Goal: Transaction & Acquisition: Book appointment/travel/reservation

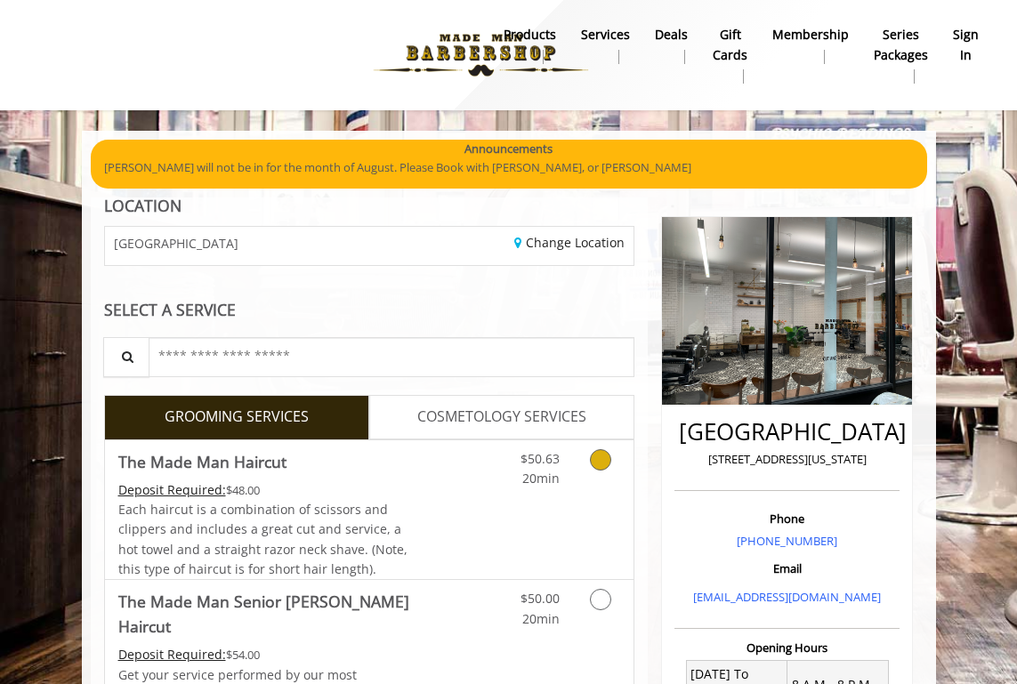
click at [599, 457] on icon "Grooming services" at bounding box center [600, 459] width 21 height 21
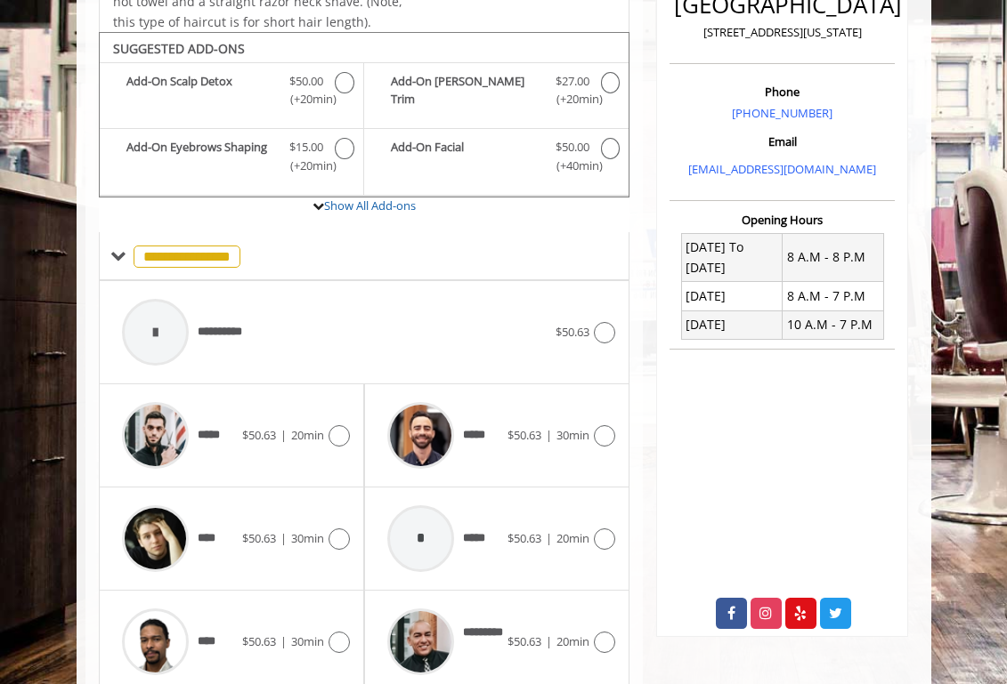
scroll to position [459, 0]
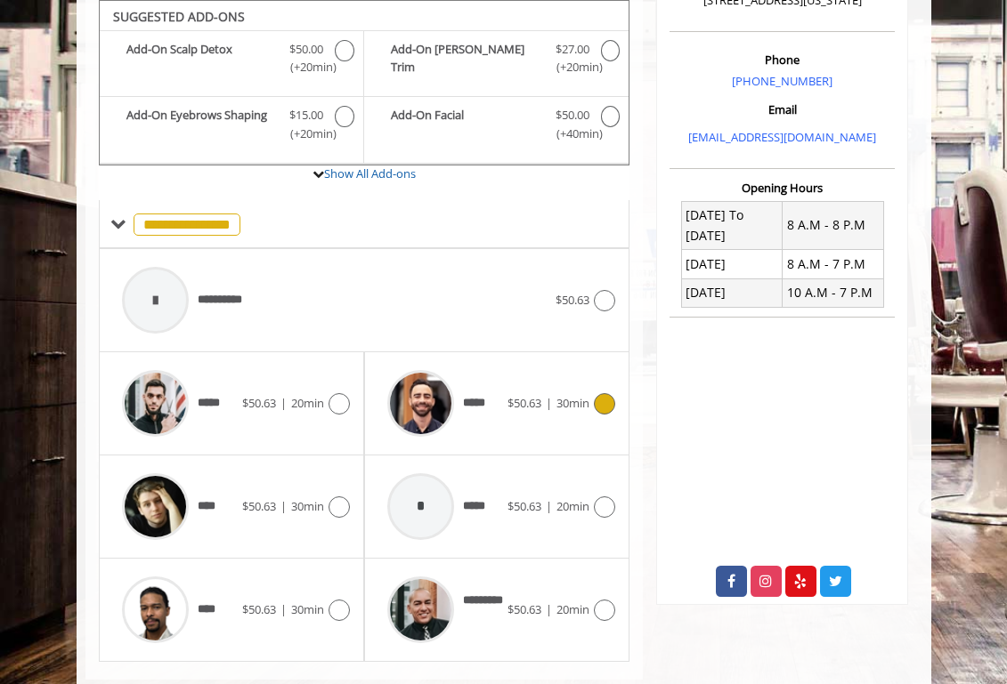
click at [597, 405] on icon at bounding box center [604, 403] width 21 height 21
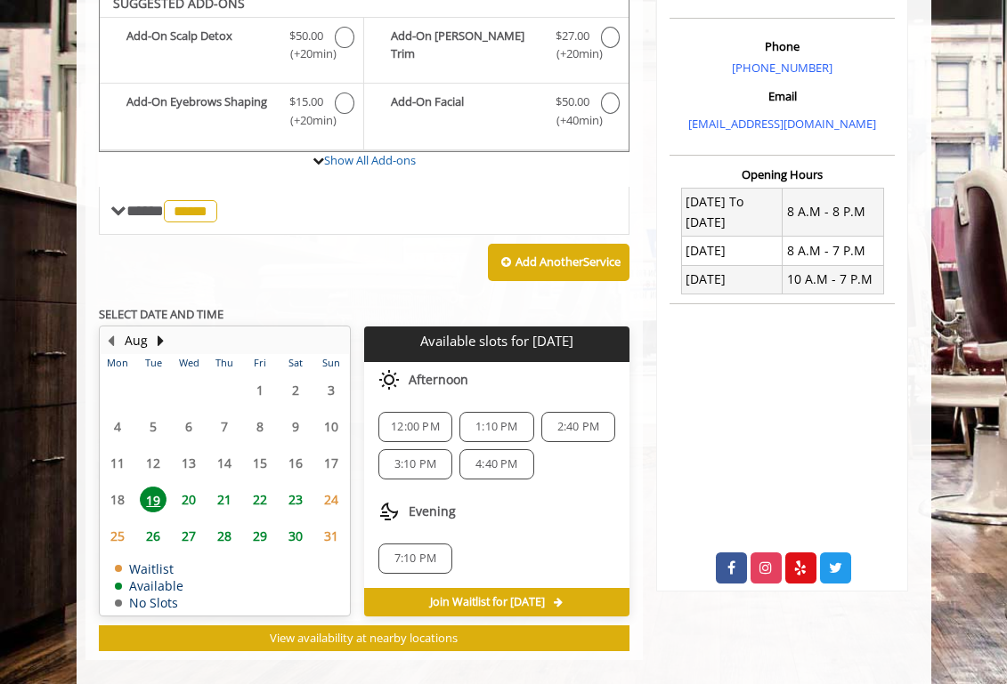
scroll to position [475, 0]
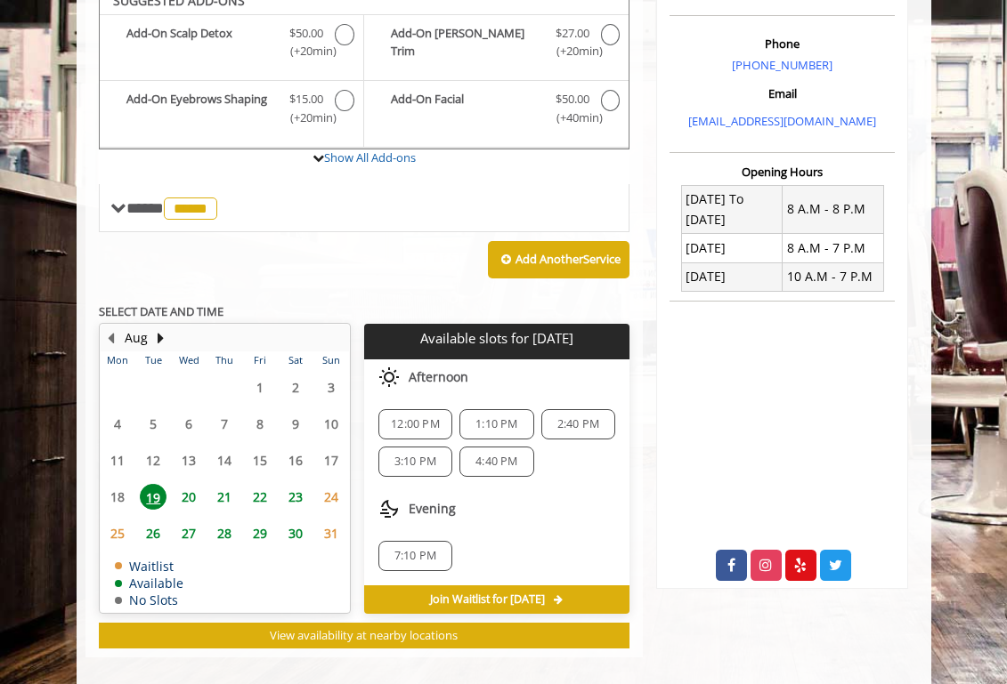
click at [538, 482] on div "12:00 PM 1:10 PM 2:40 PM 3:10 PM 4:40 PM" at bounding box center [496, 443] width 265 height 96
click at [426, 457] on span "3:10 PM" at bounding box center [415, 462] width 42 height 14
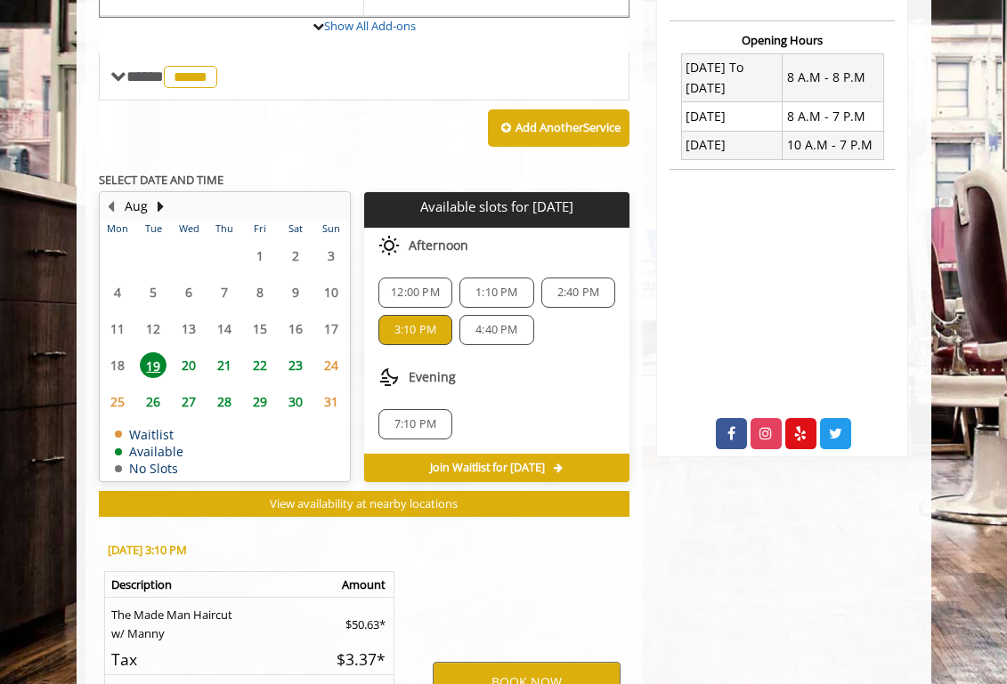
scroll to position [823, 0]
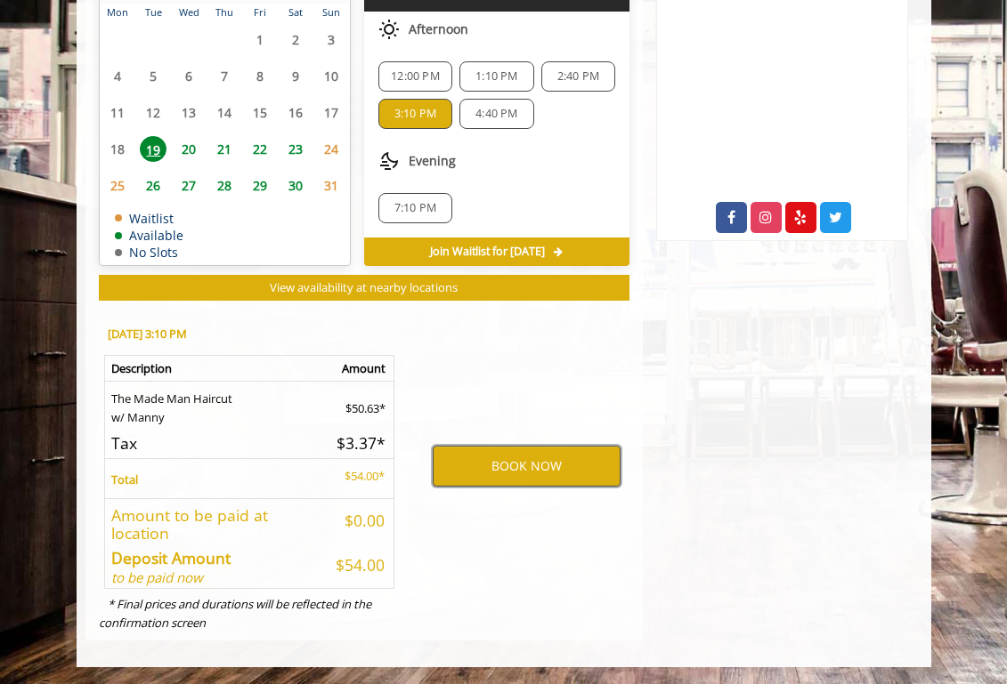
click at [568, 465] on button "BOOK NOW" at bounding box center [527, 466] width 188 height 41
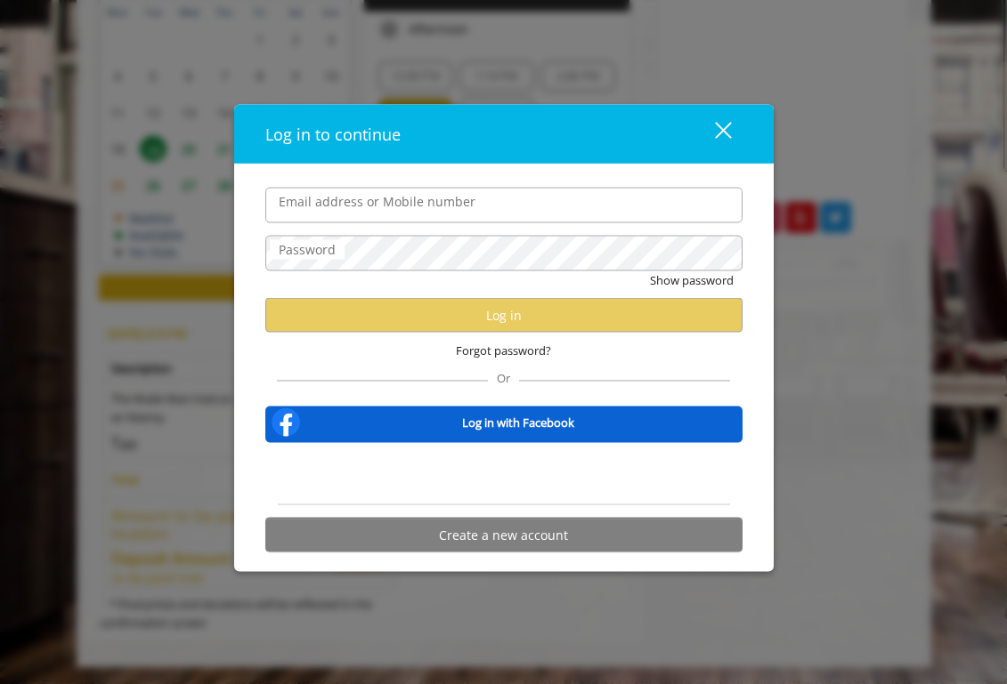
type input "**********"
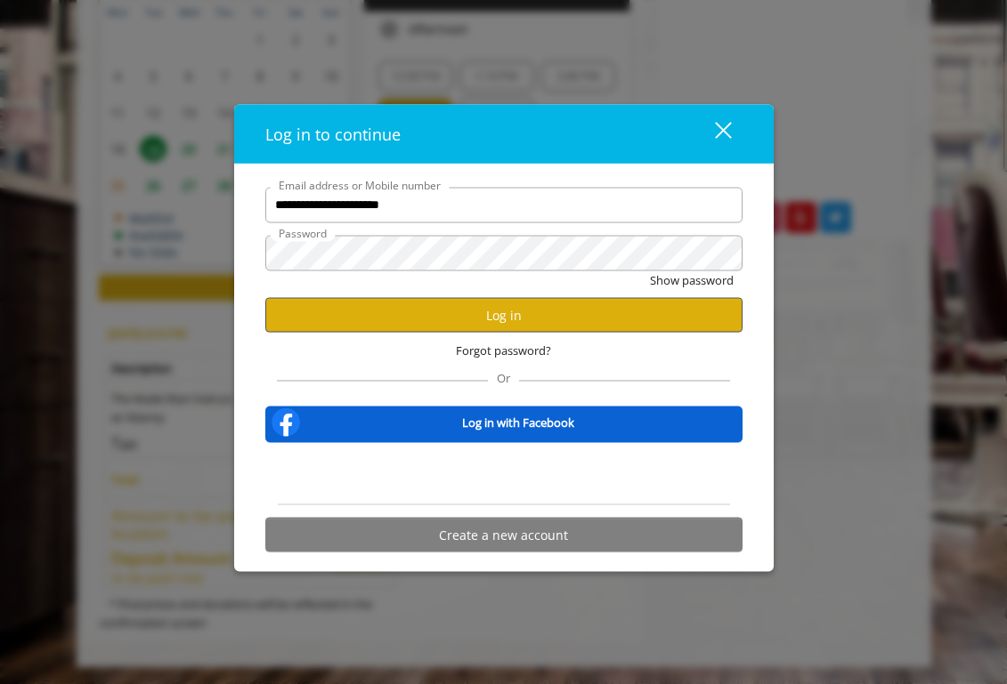
scroll to position [0, 0]
click at [496, 312] on button "Log in" at bounding box center [503, 315] width 477 height 35
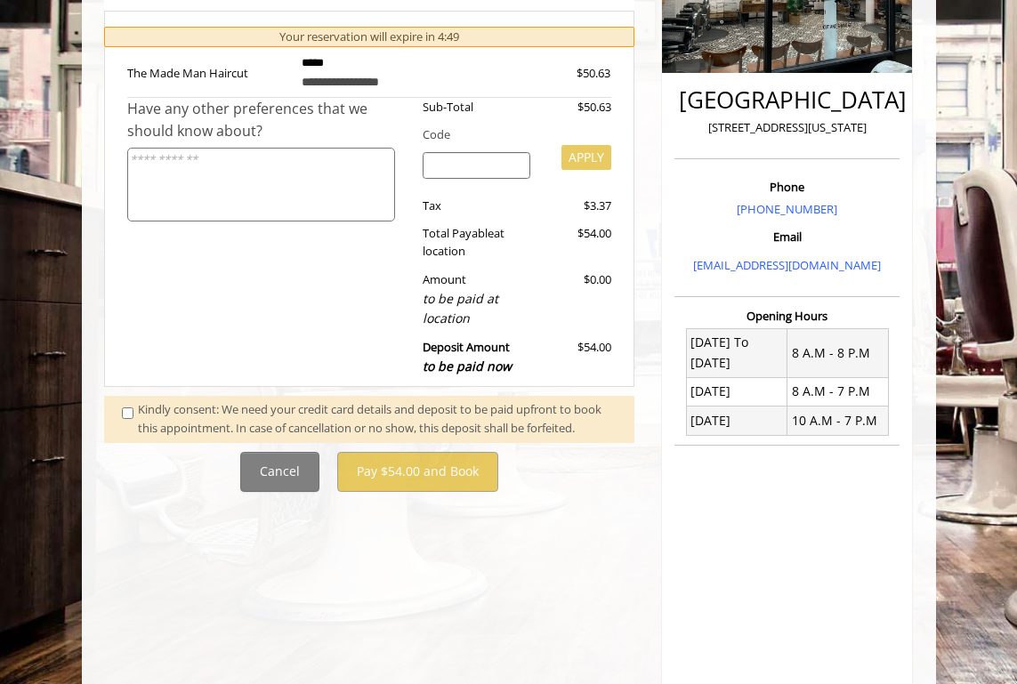
scroll to position [337, 0]
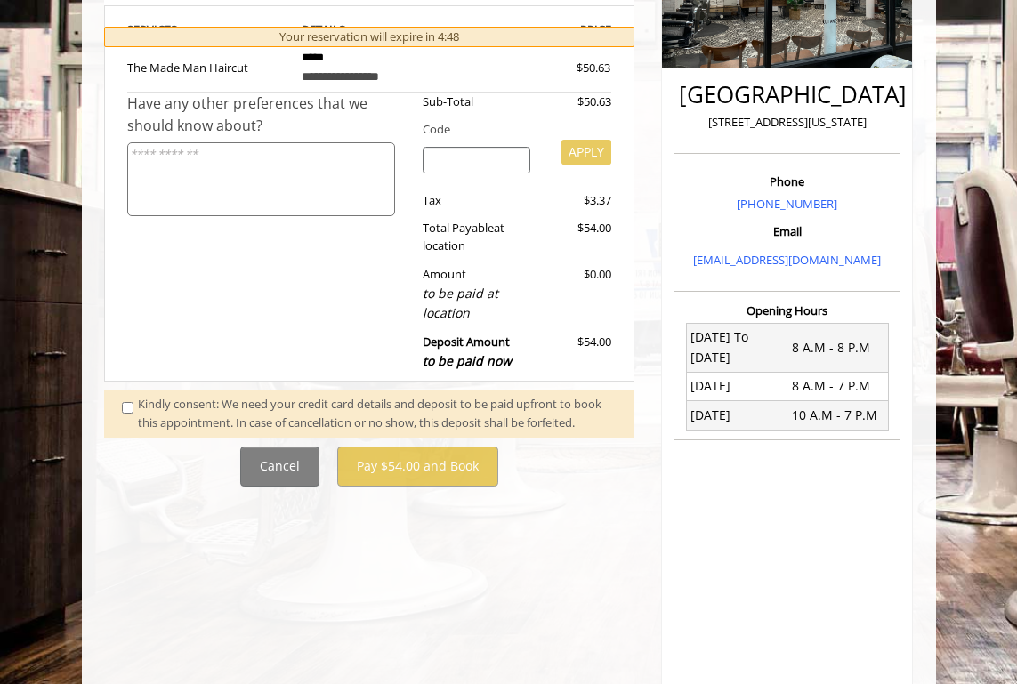
click at [190, 413] on div "Kindly consent: We need your credit card details and deposit to be paid upfront…" at bounding box center [377, 413] width 479 height 37
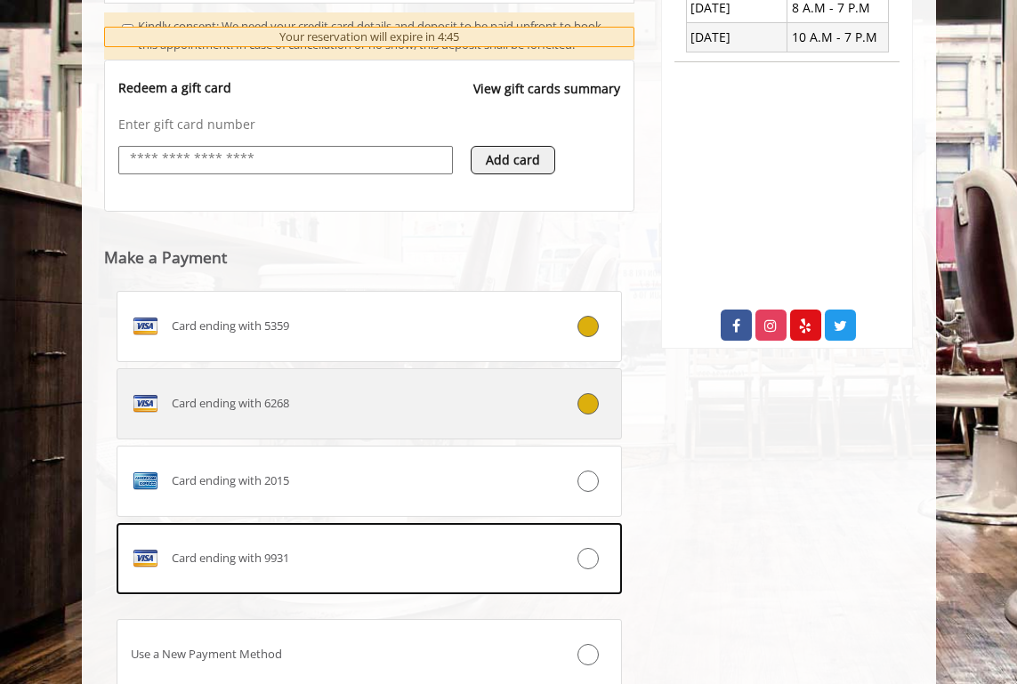
click at [342, 418] on div "Card ending with 6268" at bounding box center [327, 404] width 420 height 28
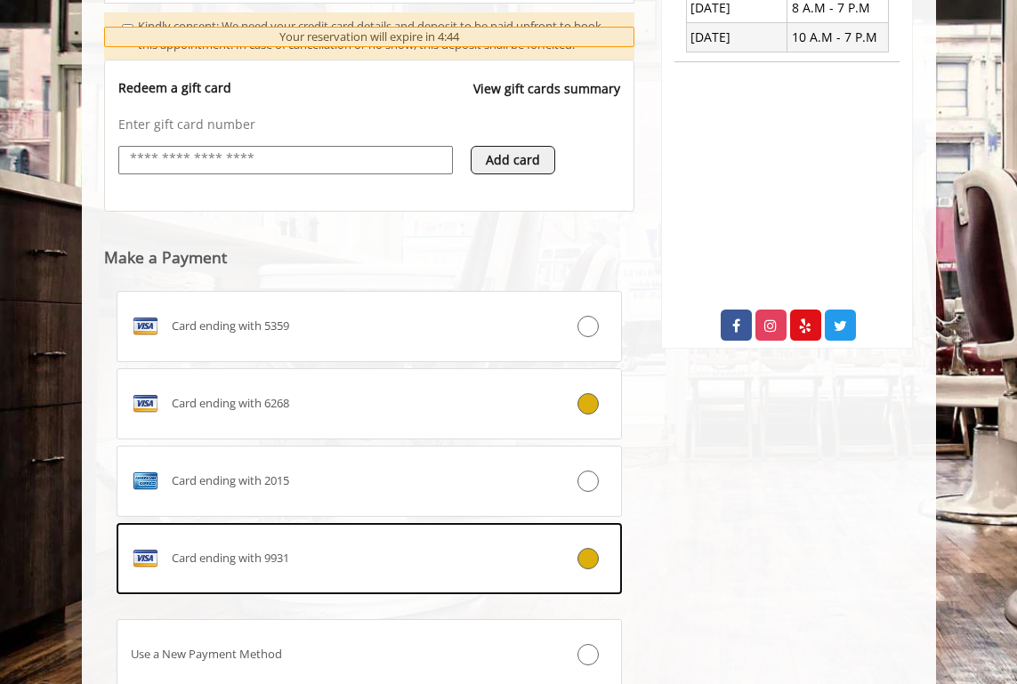
scroll to position [869, 0]
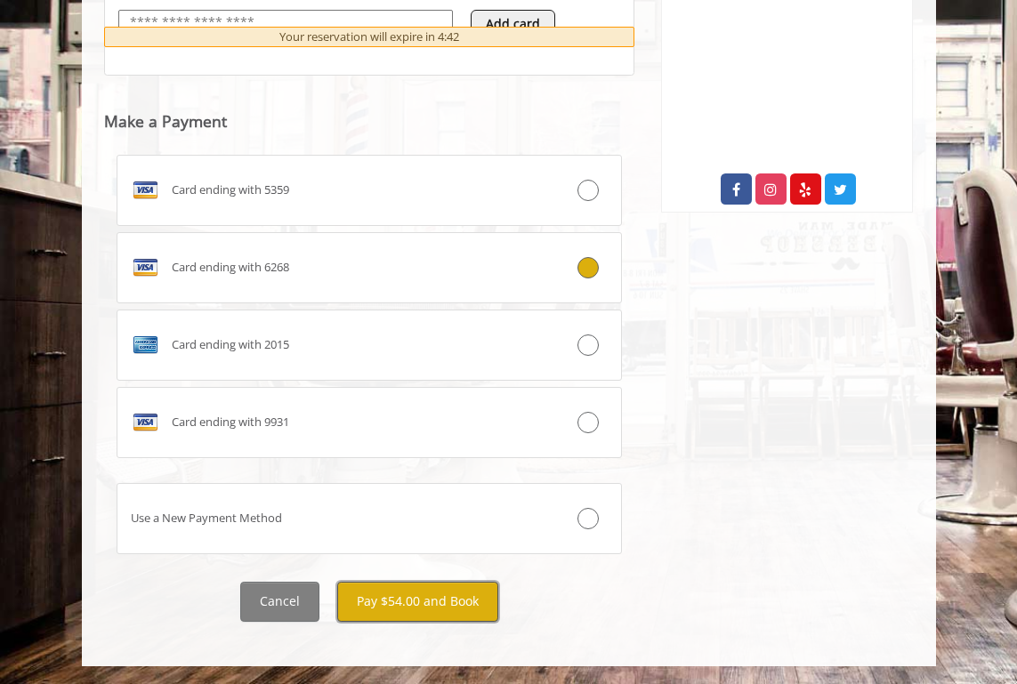
click at [468, 602] on button "Pay $54.00 and Book" at bounding box center [417, 602] width 161 height 40
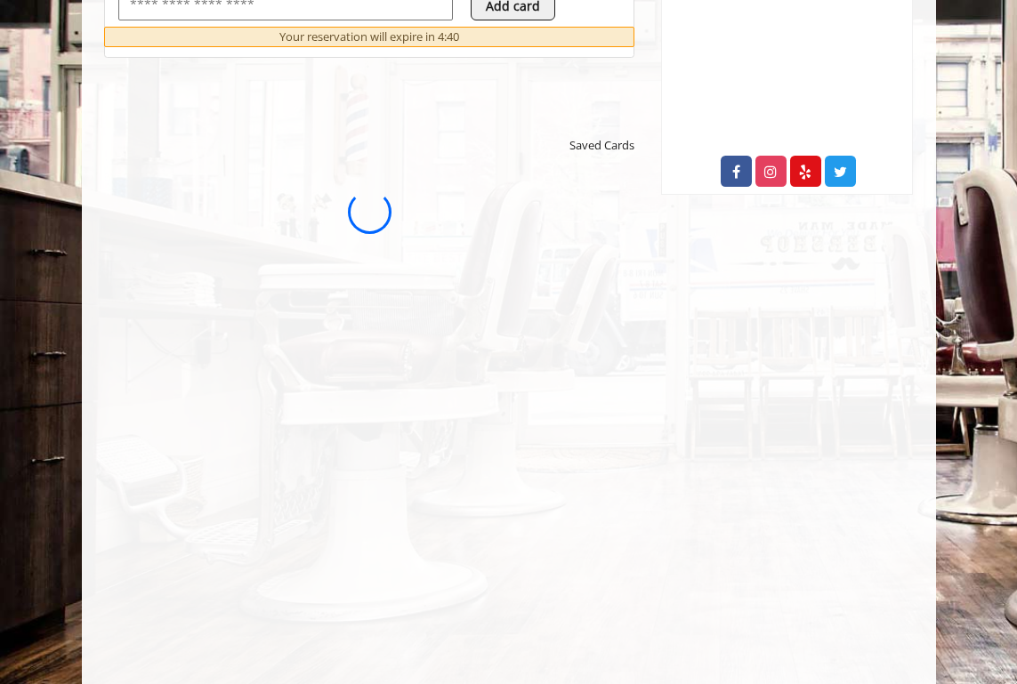
scroll to position [0, 0]
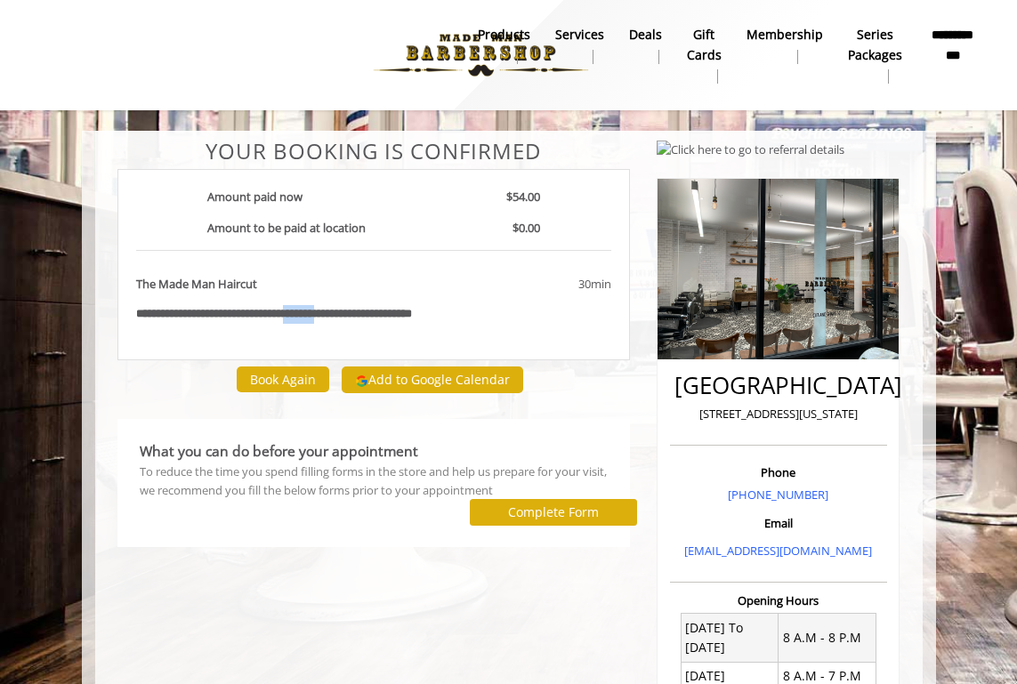
drag, startPoint x: 318, startPoint y: 311, endPoint x: 357, endPoint y: 309, distance: 39.2
click at [357, 309] on b "**********" at bounding box center [301, 314] width 222 height 12
